Goal: Navigation & Orientation: Find specific page/section

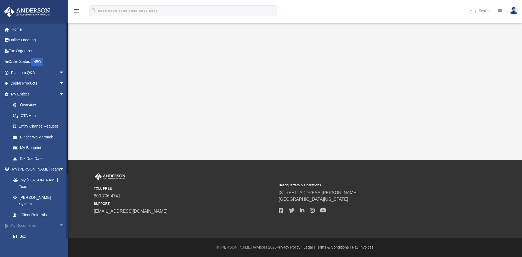
click at [59, 220] on span "arrow_drop_down" at bounding box center [64, 225] width 11 height 11
click at [59, 220] on span "arrow_drop_up" at bounding box center [64, 225] width 11 height 11
click at [29, 220] on link "My Documents arrow_drop_down" at bounding box center [38, 225] width 69 height 11
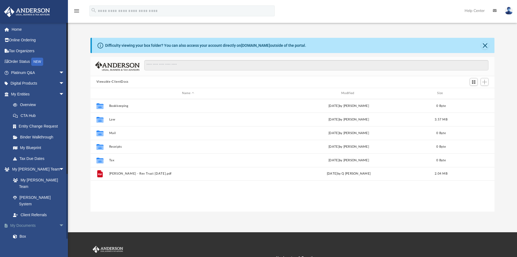
scroll to position [119, 399]
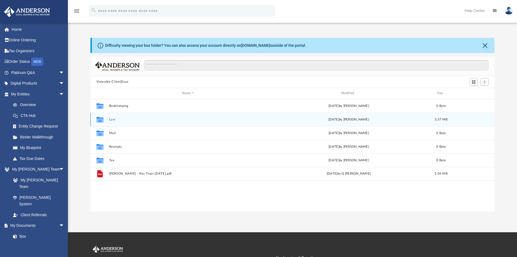
click at [102, 118] on icon "grid" at bounding box center [99, 120] width 7 height 4
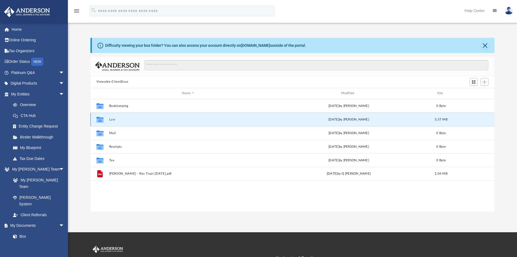
click at [116, 119] on button "Law" at bounding box center [188, 120] width 158 height 4
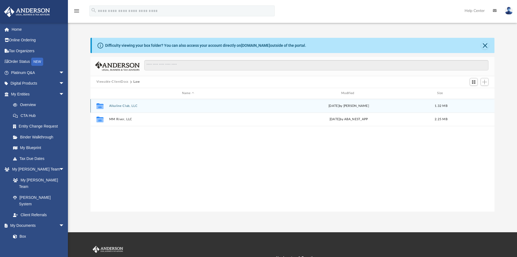
click at [122, 106] on button "Alkaline Club, LLC" at bounding box center [188, 106] width 158 height 4
click at [129, 110] on div "Collaborated Folder Initial Docs [DATE] by [PERSON_NAME] 1.32 MB" at bounding box center [292, 106] width 404 height 14
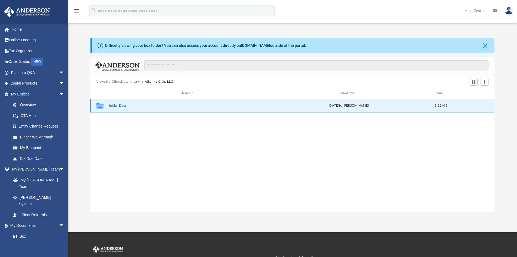
click at [129, 110] on div "Collaborated Folder Initial Docs [DATE] by [PERSON_NAME] 1.32 MB" at bounding box center [292, 106] width 404 height 14
click at [100, 105] on icon "grid" at bounding box center [99, 106] width 7 height 4
drag, startPoint x: 100, startPoint y: 105, endPoint x: 196, endPoint y: 152, distance: 106.6
click at [196, 152] on div "Collaborated Folder Initial Docs [DATE] by [PERSON_NAME] 1.32 MB" at bounding box center [292, 155] width 404 height 112
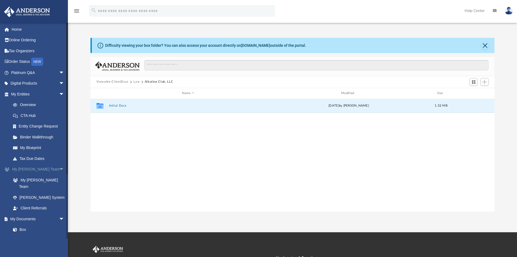
click at [40, 169] on link "My [PERSON_NAME] Team arrow_drop_down" at bounding box center [38, 169] width 69 height 11
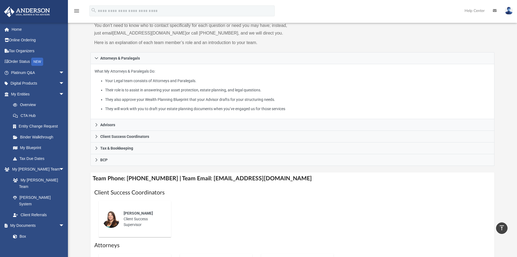
scroll to position [27, 0]
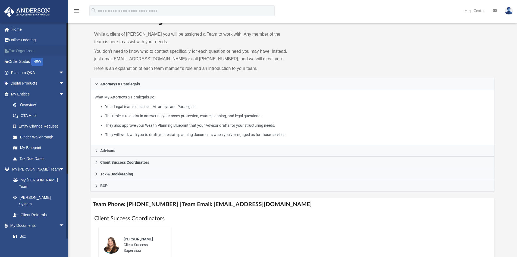
click at [27, 51] on link "Tax Organizers" at bounding box center [38, 50] width 69 height 11
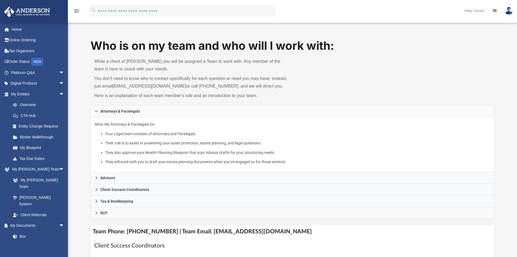
scroll to position [22, 0]
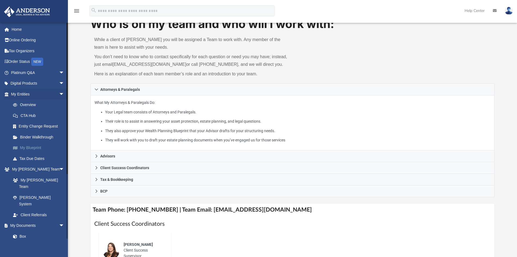
click at [35, 149] on link "My Blueprint" at bounding box center [40, 147] width 65 height 11
